Goal: Task Accomplishment & Management: Use online tool/utility

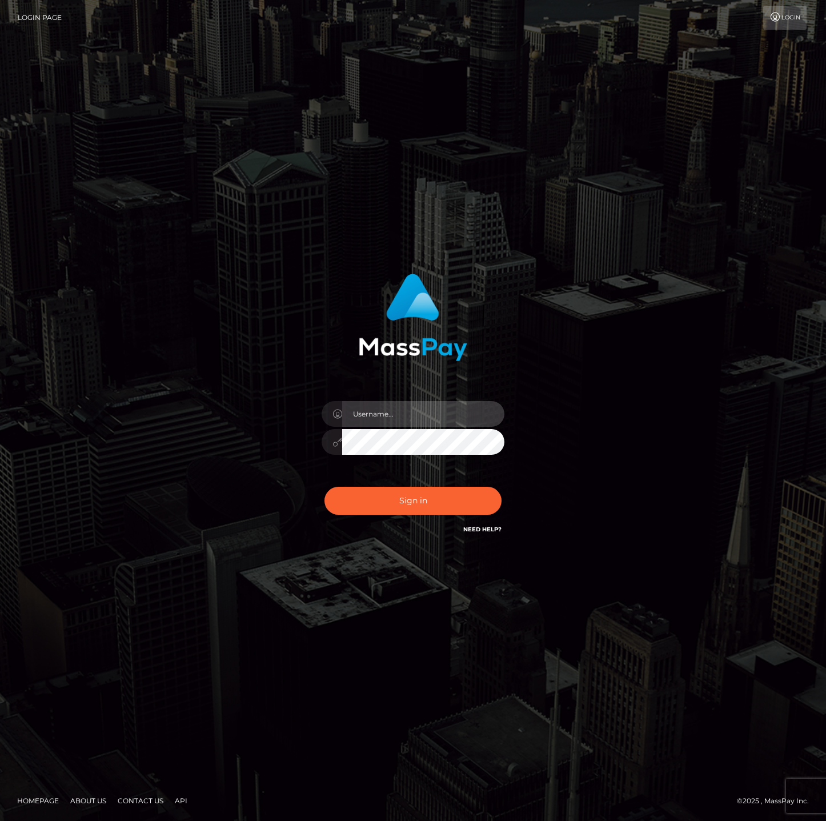
click at [384, 416] on input "text" at bounding box center [423, 414] width 162 height 26
type input "bryan.ziel"
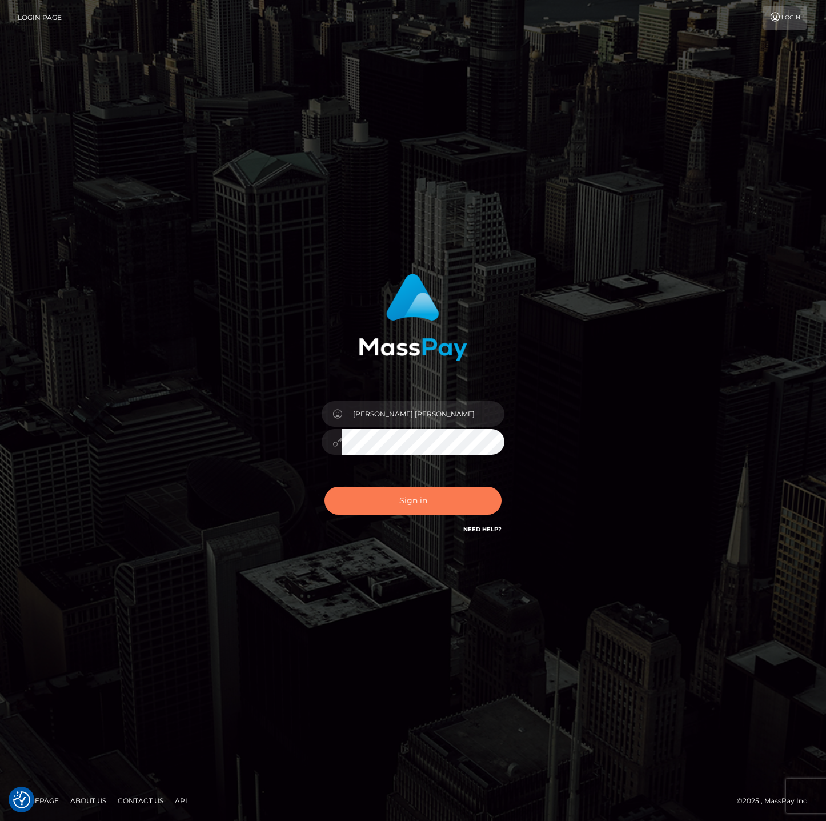
click at [407, 503] on button "Sign in" at bounding box center [412, 501] width 177 height 28
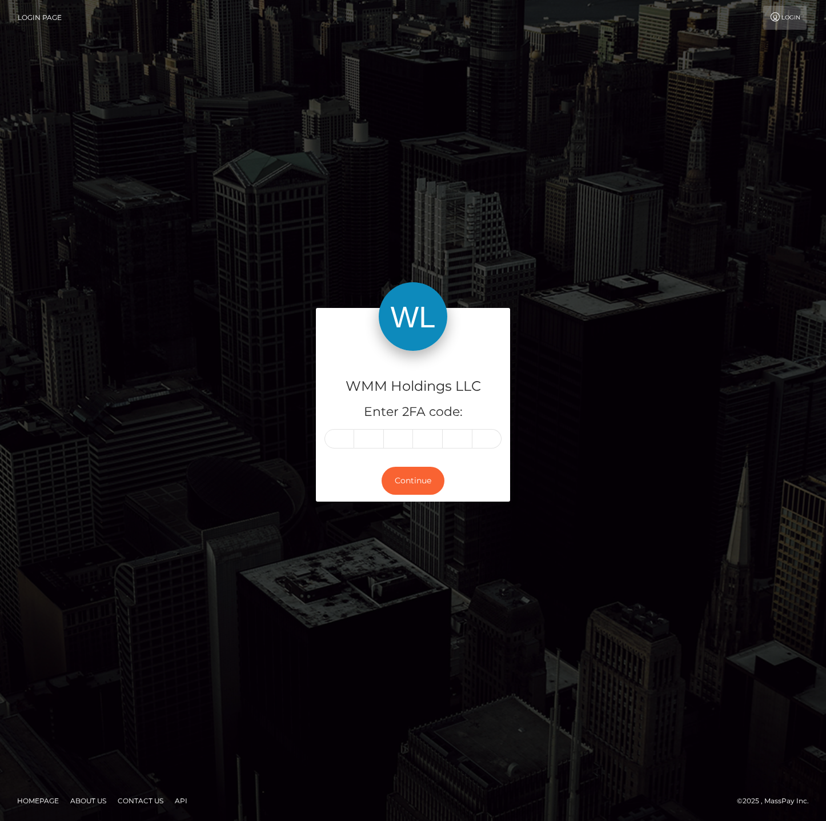
click at [339, 440] on input "text" at bounding box center [339, 438] width 30 height 19
type input "6"
type input "7"
type input "4"
type input "2"
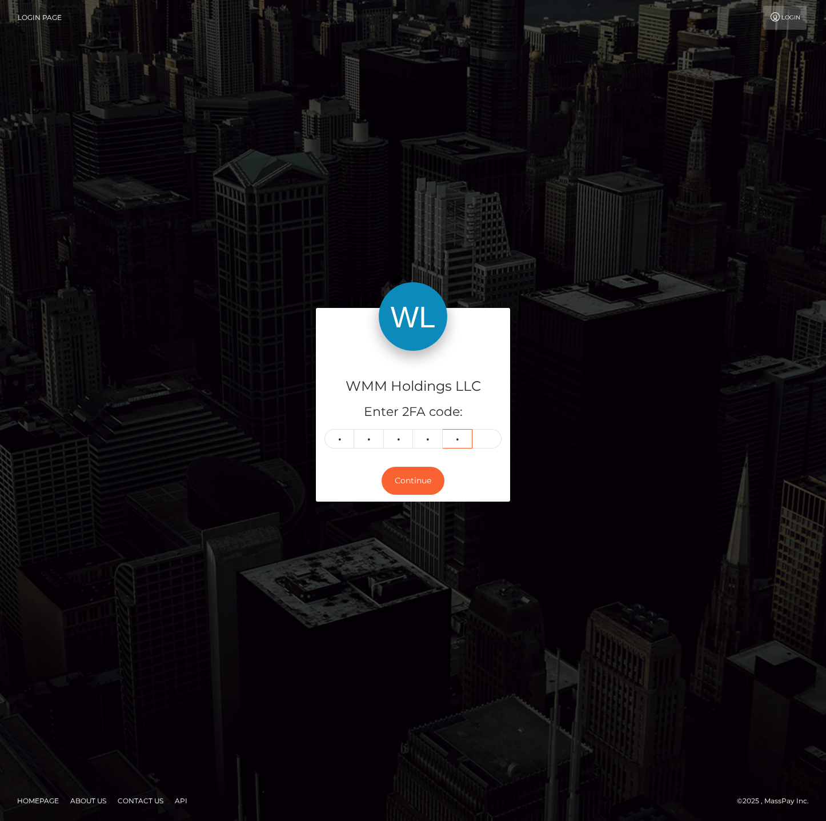
type input "5"
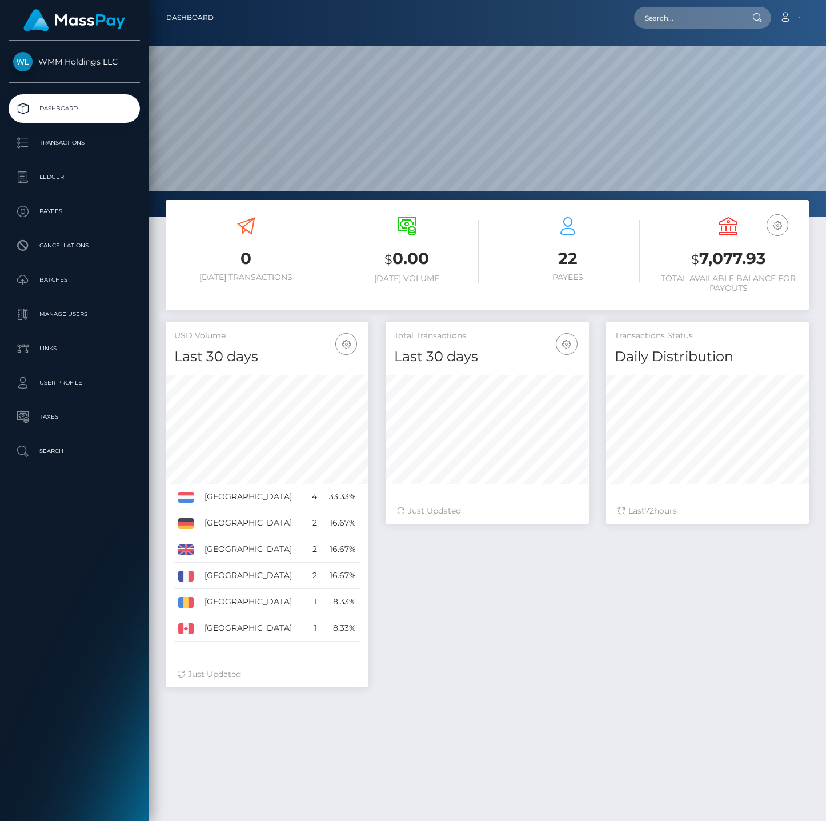
scroll to position [203, 203]
click at [55, 143] on p "Transactions" at bounding box center [74, 142] width 122 height 17
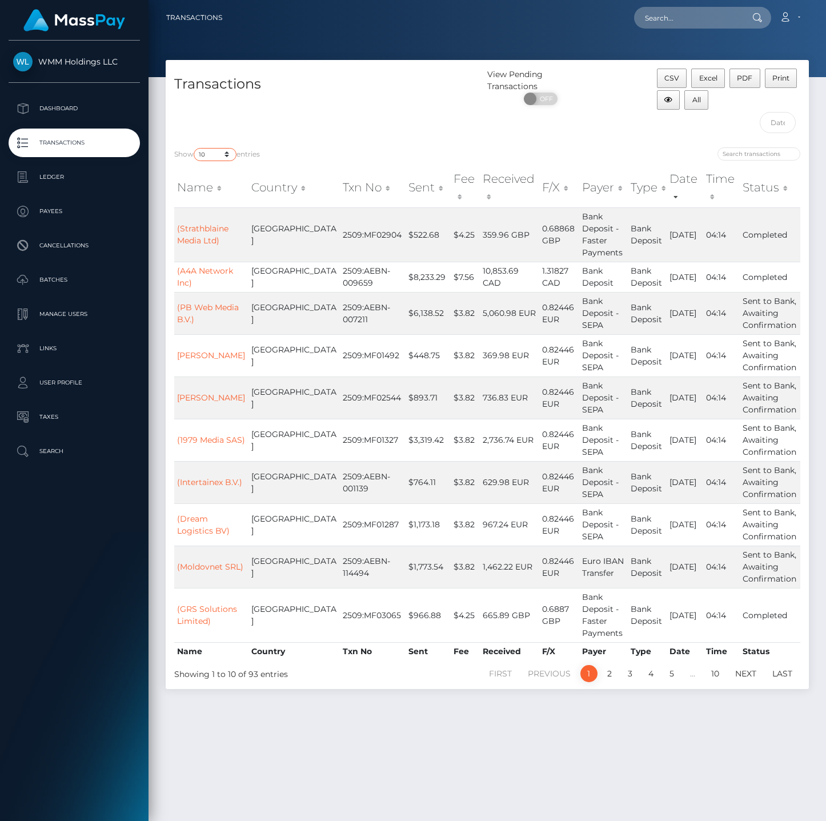
click at [229, 154] on select "10 25 50 100 250 500 1,000 3,500" at bounding box center [215, 154] width 43 height 13
select select "3500"
click at [195, 148] on select "10 25 50 100 250 500 1,000 3,500" at bounding box center [215, 154] width 43 height 13
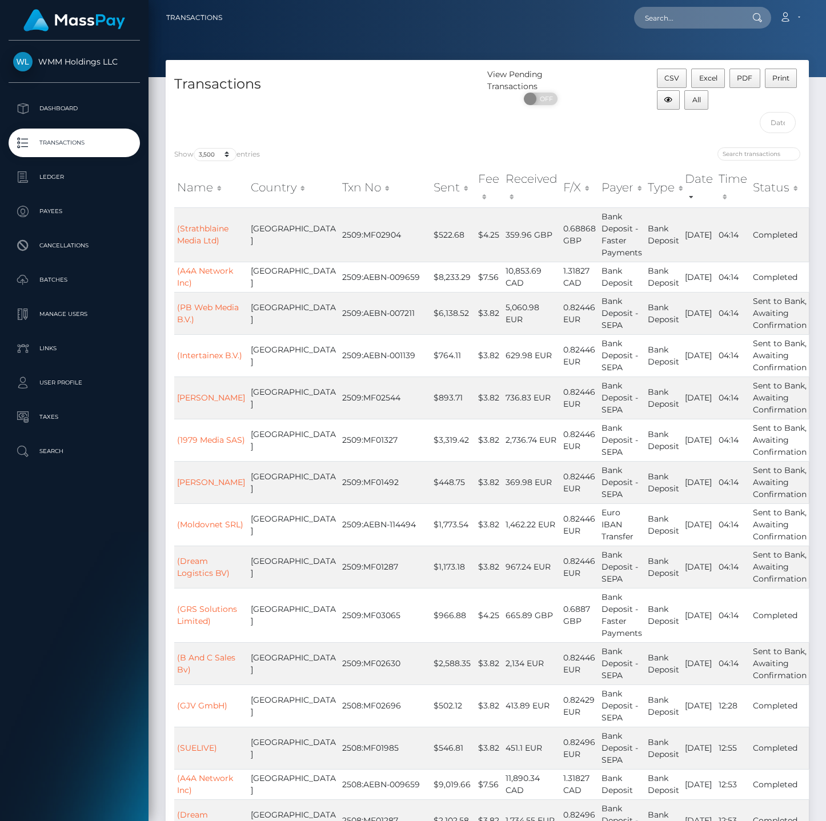
click at [372, 131] on div "Transactions" at bounding box center [327, 104] width 322 height 70
click at [747, 80] on span "PDF" at bounding box center [744, 78] width 15 height 9
click at [81, 641] on div "WMM Holdings LLC Dashboard Transactions Ledger Payees Cancellations Batches" at bounding box center [74, 430] width 149 height 778
